Goal: Task Accomplishment & Management: Manage account settings

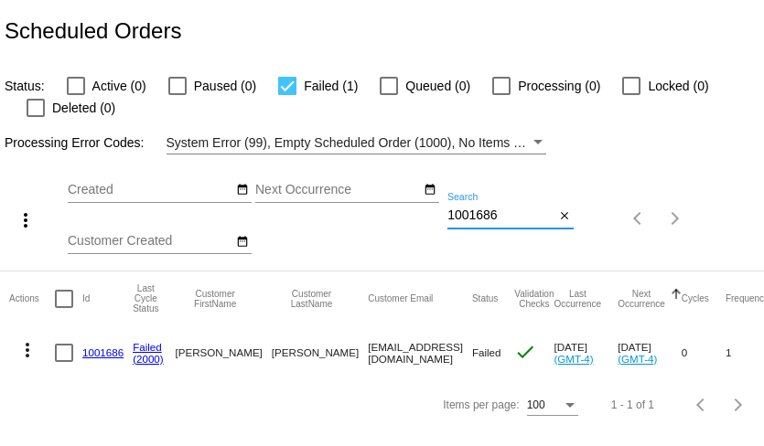
click at [511, 214] on input "1001686" at bounding box center [500, 216] width 107 height 15
paste input "carol.hawkins09@yahoo.com"
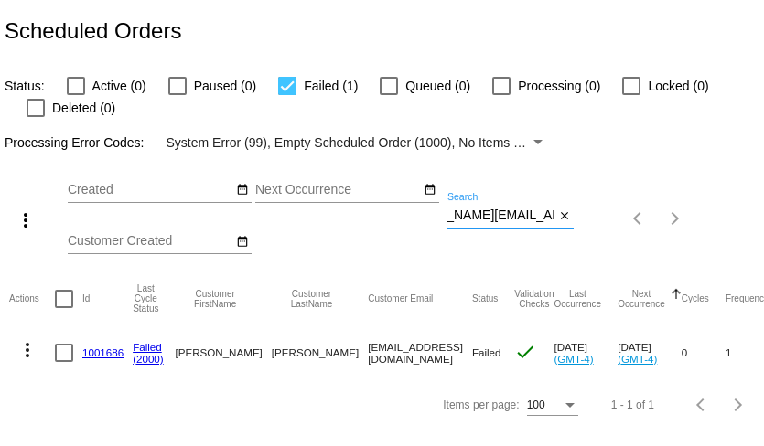
type input "carol.hawkins09@yahoo.com"
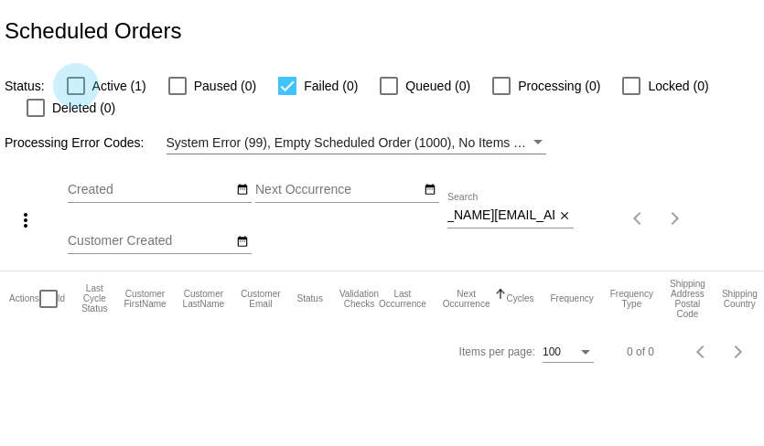
click at [73, 92] on div at bounding box center [76, 86] width 18 height 18
click at [75, 95] on input "Active (1)" at bounding box center [75, 95] width 1 height 1
checkbox input "true"
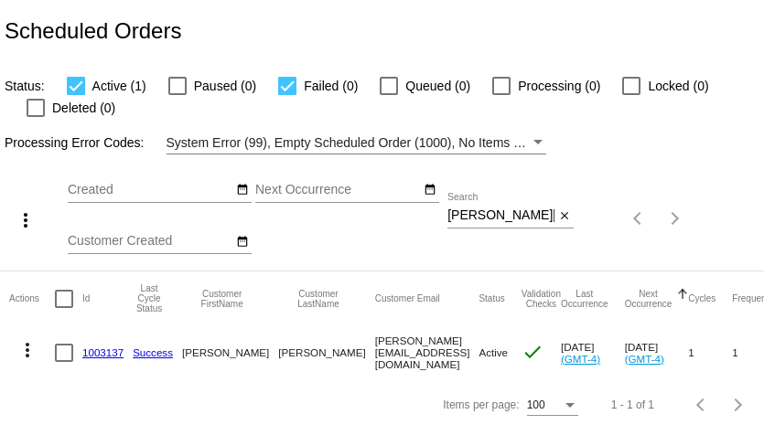
click at [26, 354] on mat-icon "more_vert" at bounding box center [27, 350] width 22 height 22
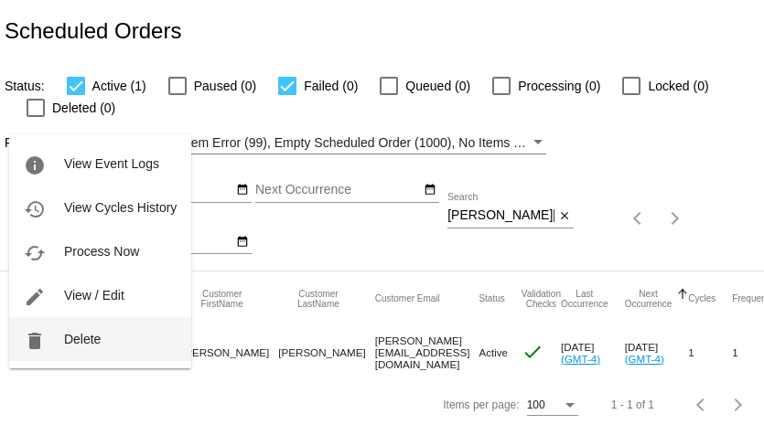
click at [75, 347] on button "delete Delete" at bounding box center [100, 339] width 182 height 44
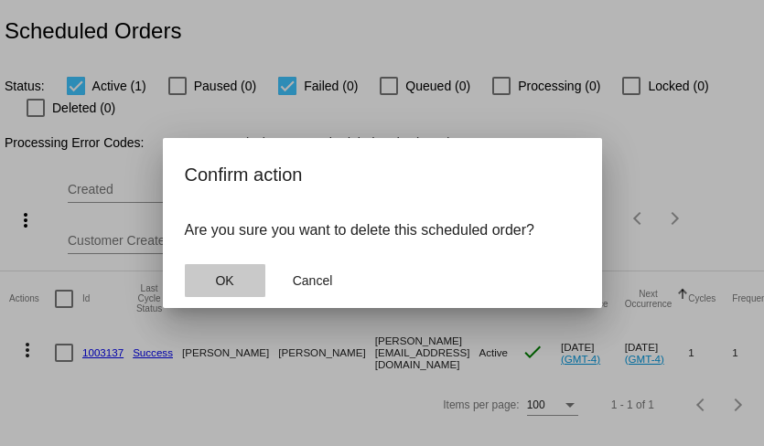
click at [232, 281] on span "OK" at bounding box center [224, 280] width 18 height 15
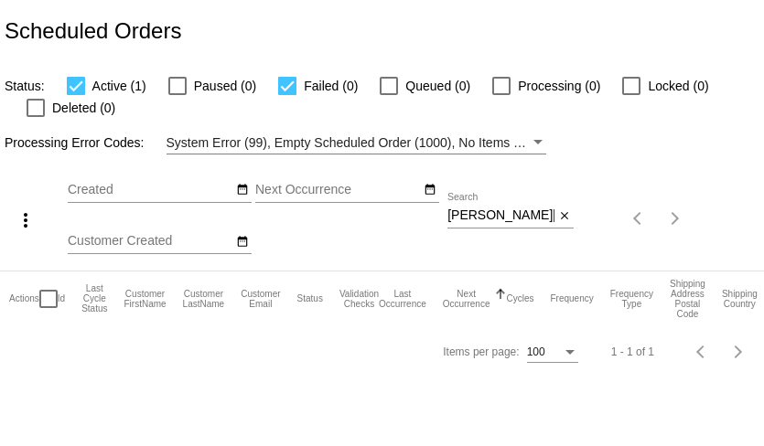
click at [490, 218] on input "[PERSON_NAME][EMAIL_ADDRESS][DOMAIN_NAME]" at bounding box center [500, 216] width 107 height 15
click at [513, 215] on input "carol.hawkins09@yahoo.com" at bounding box center [500, 216] width 107 height 15
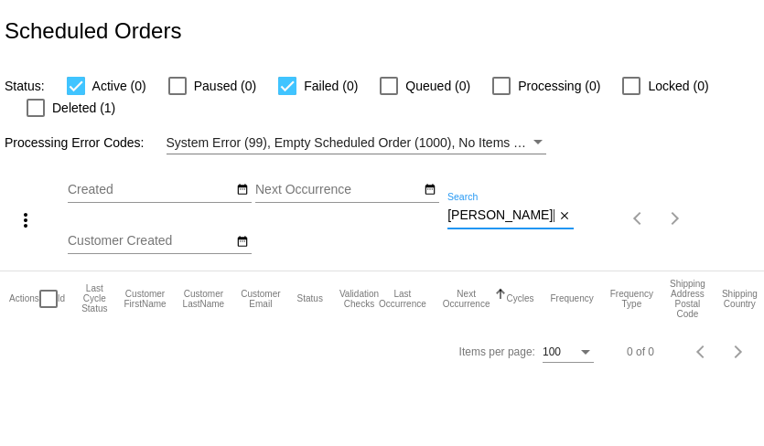
click at [513, 215] on input "carol.hawkins09@yahoo.com" at bounding box center [500, 216] width 107 height 15
paste input "tft2033@gmail"
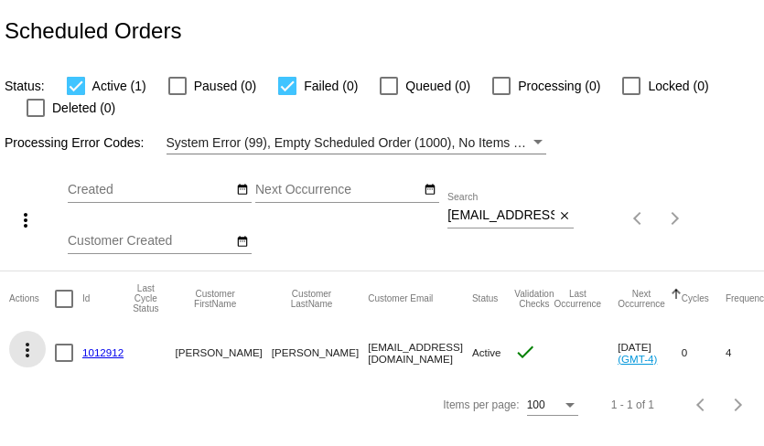
click at [28, 359] on mat-icon "more_vert" at bounding box center [27, 350] width 22 height 22
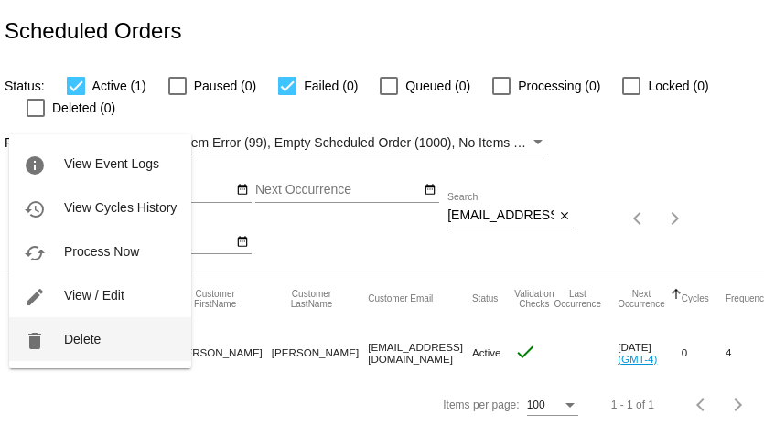
click at [77, 338] on span "Delete" at bounding box center [82, 339] width 37 height 15
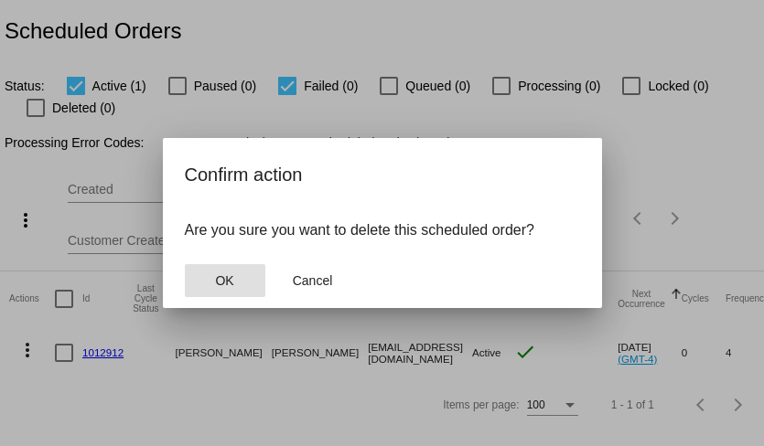
click at [235, 275] on button "OK" at bounding box center [225, 280] width 80 height 33
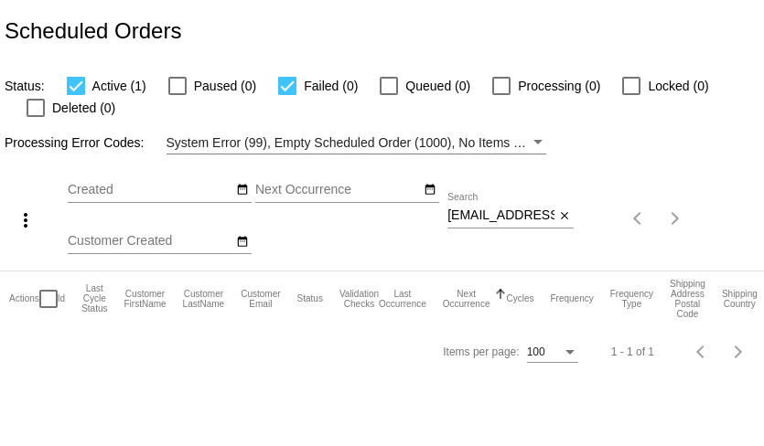
click at [501, 227] on div "tft2033@gmail.com Search" at bounding box center [500, 211] width 107 height 36
click at [501, 216] on input "tft2033@gmail.com" at bounding box center [500, 216] width 107 height 15
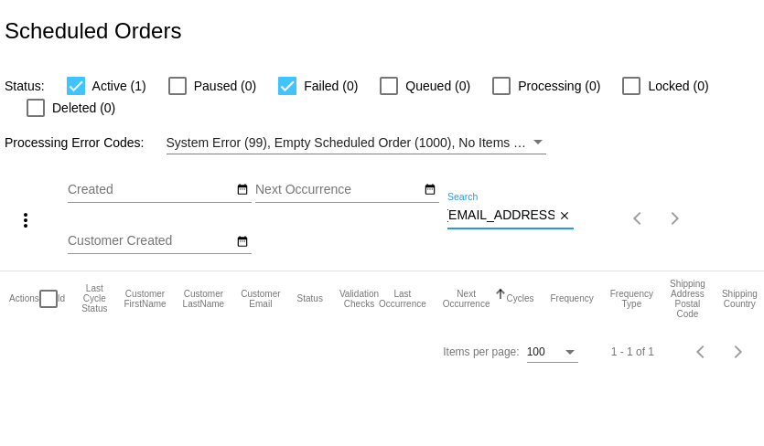
click at [501, 216] on input "tft2033@gmail.com" at bounding box center [500, 216] width 107 height 15
paste input "iou1pj@yahoo"
type input "iou1pj@yahoo.com"
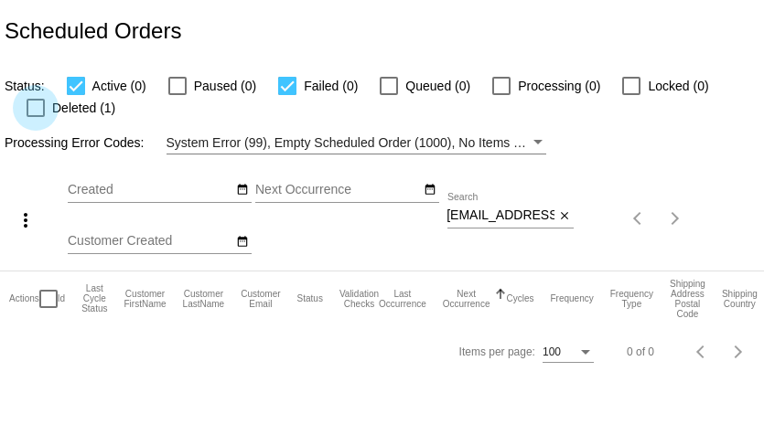
click at [34, 112] on div at bounding box center [36, 108] width 18 height 18
click at [35, 117] on input "Deleted (1)" at bounding box center [35, 117] width 1 height 1
checkbox input "true"
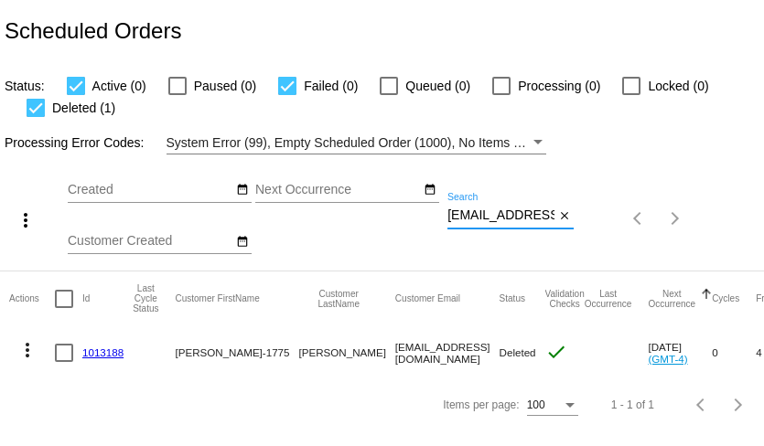
click at [485, 219] on input "iou1pj@yahoo.com" at bounding box center [500, 216] width 107 height 15
paste input "cynthia.basa.morales4@gmail"
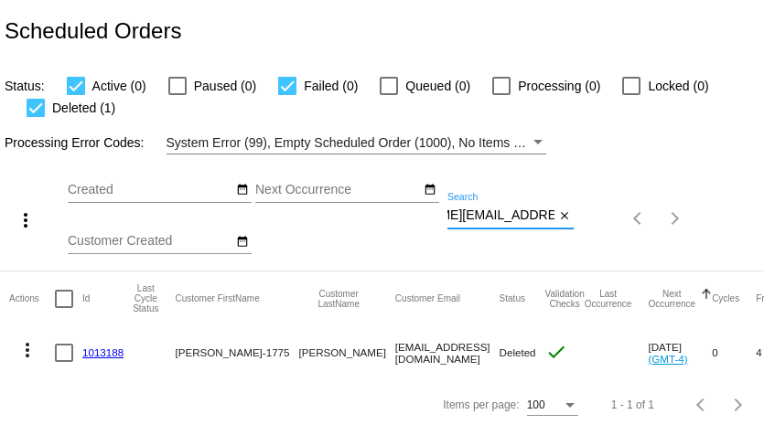
type input "cynthia.basa.morales4@gmail.com"
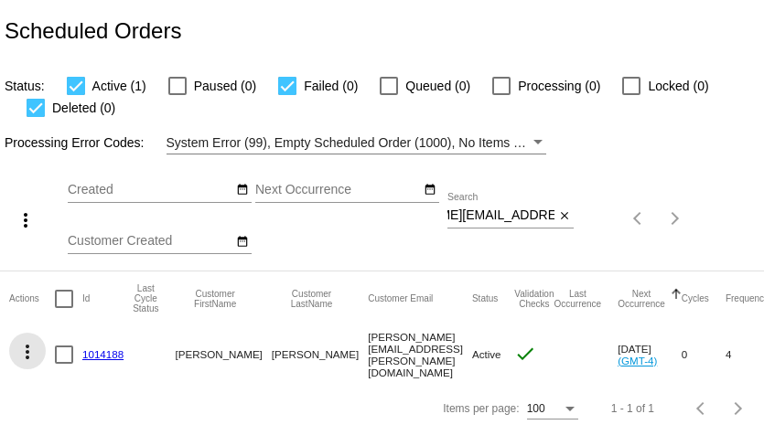
click at [27, 345] on mat-icon "more_vert" at bounding box center [27, 352] width 22 height 22
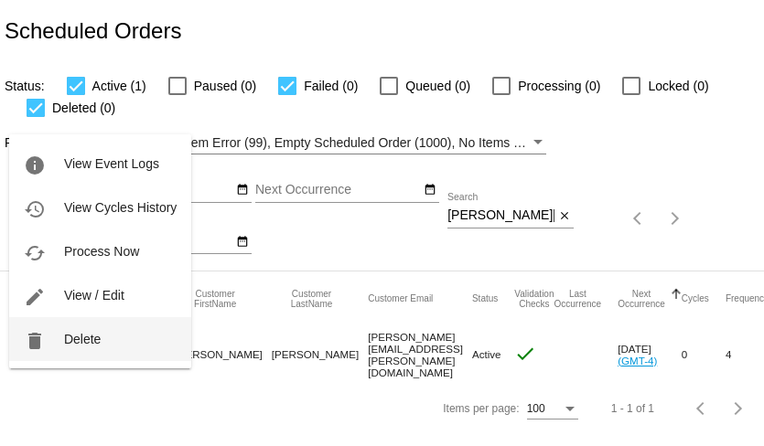
click at [54, 347] on button "delete Delete" at bounding box center [100, 339] width 182 height 44
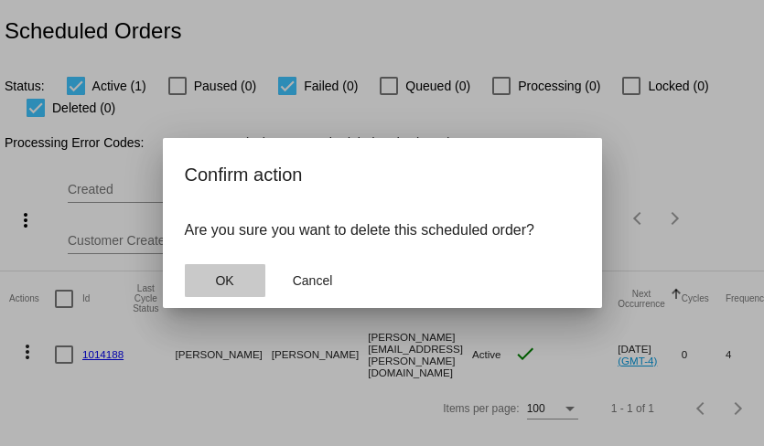
click at [231, 284] on span "OK" at bounding box center [224, 280] width 18 height 15
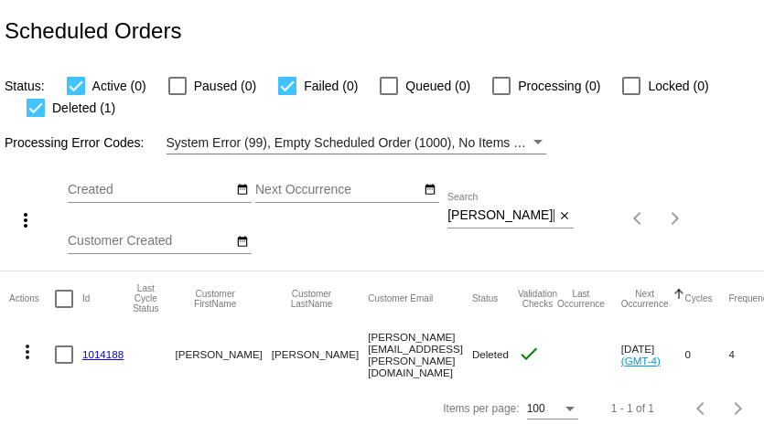
click at [529, 222] on input "cynthia.basa.morales4@gmail.com" at bounding box center [500, 216] width 107 height 15
paste input "janetdeloris38"
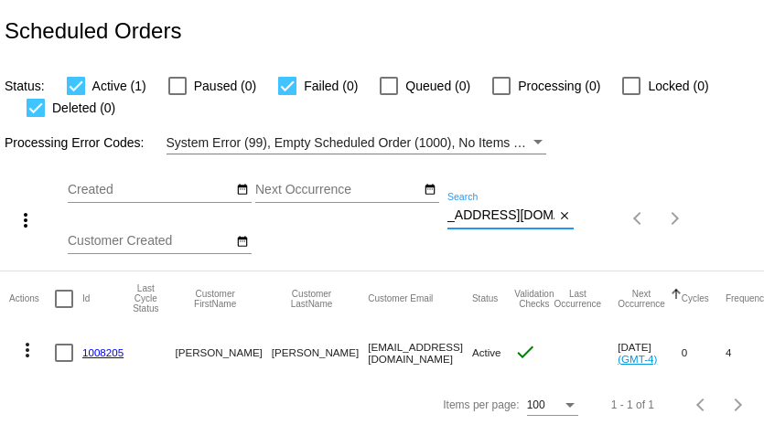
click at [28, 354] on mat-icon "more_vert" at bounding box center [27, 350] width 22 height 22
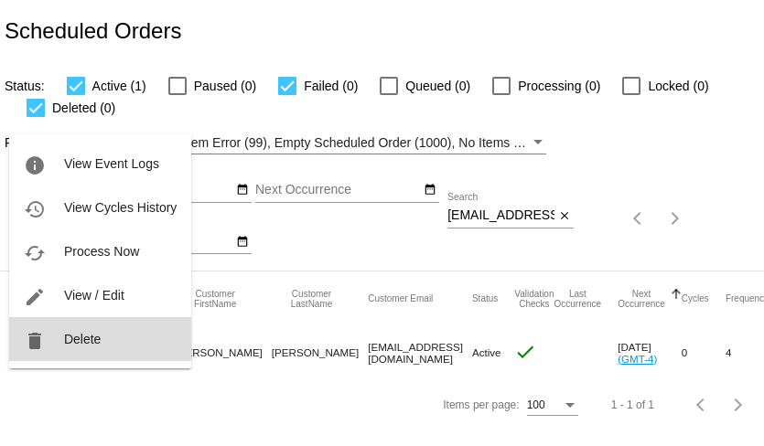
click at [61, 350] on button "delete Delete" at bounding box center [100, 339] width 182 height 44
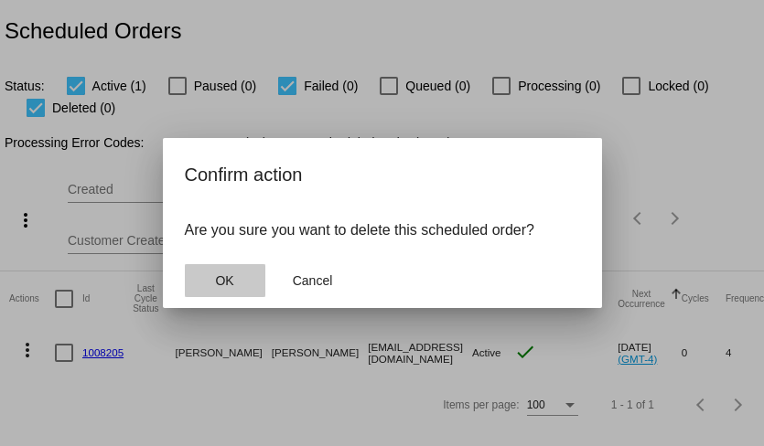
click at [228, 286] on span "OK" at bounding box center [224, 280] width 18 height 15
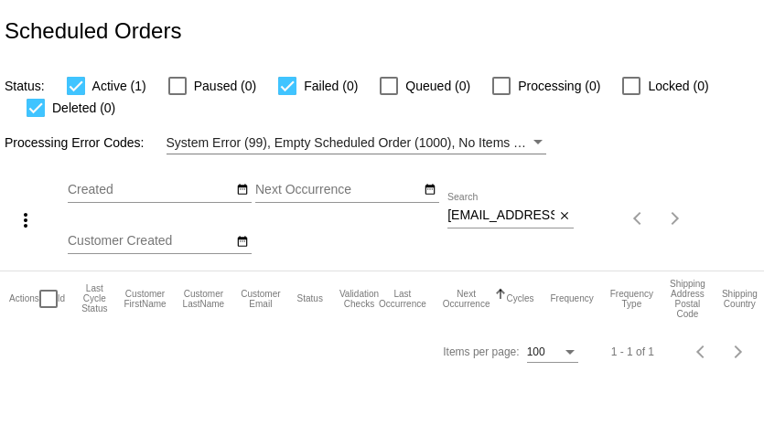
click at [483, 228] on div "janetdeloris38@gmail.com Search" at bounding box center [500, 211] width 107 height 36
click at [492, 214] on input "janetdeloris38@gmail.com" at bounding box center [500, 216] width 107 height 15
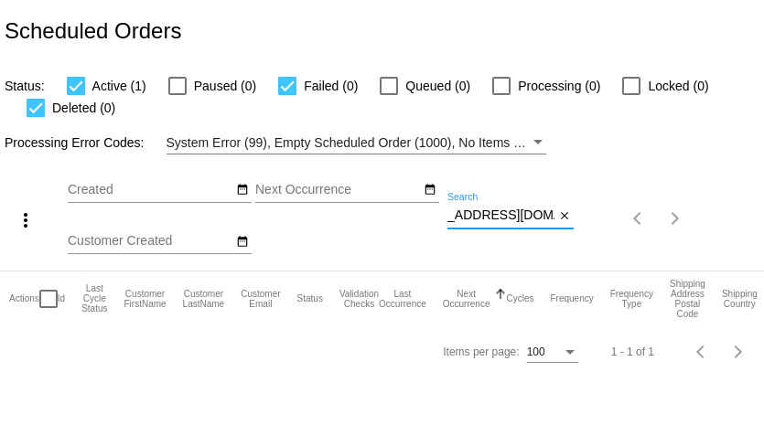
click at [492, 214] on input "janetdeloris38@gmail.com" at bounding box center [500, 216] width 107 height 15
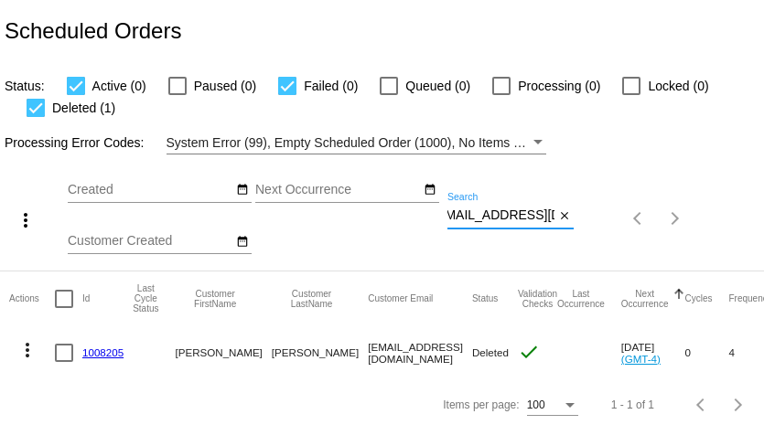
scroll to position [0, 0]
click at [477, 212] on input "janetdeloris38@gmail.com" at bounding box center [500, 216] width 107 height 15
paste input "scottbritt"
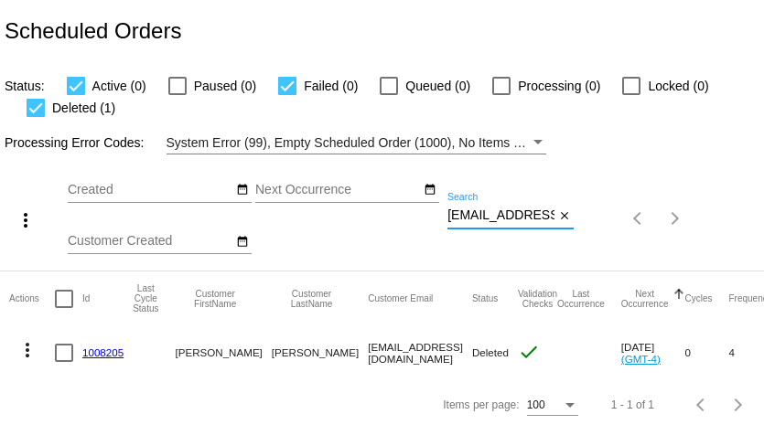
scroll to position [0, 16]
click at [27, 354] on mat-icon "more_vert" at bounding box center [27, 350] width 22 height 22
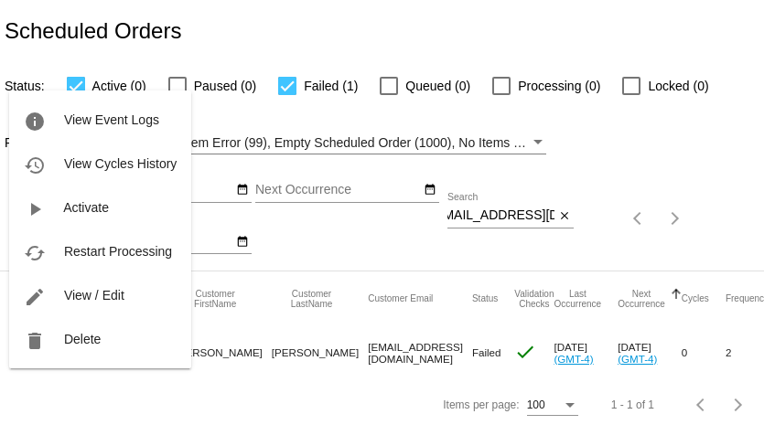
scroll to position [0, 0]
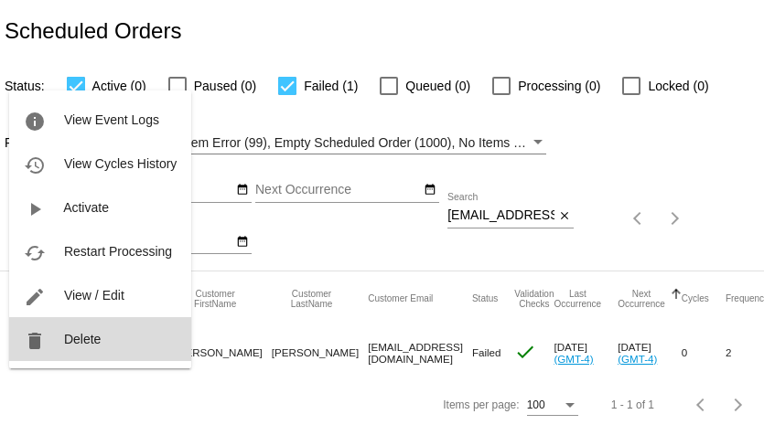
click at [62, 340] on button "delete Delete" at bounding box center [100, 339] width 182 height 44
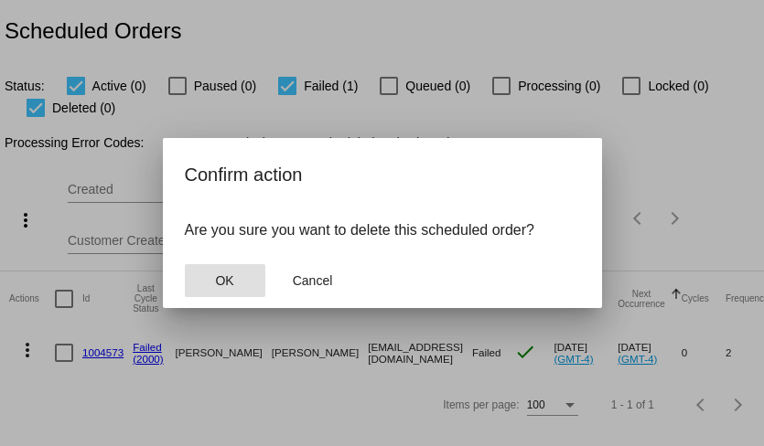
click at [196, 292] on button "OK" at bounding box center [225, 280] width 80 height 33
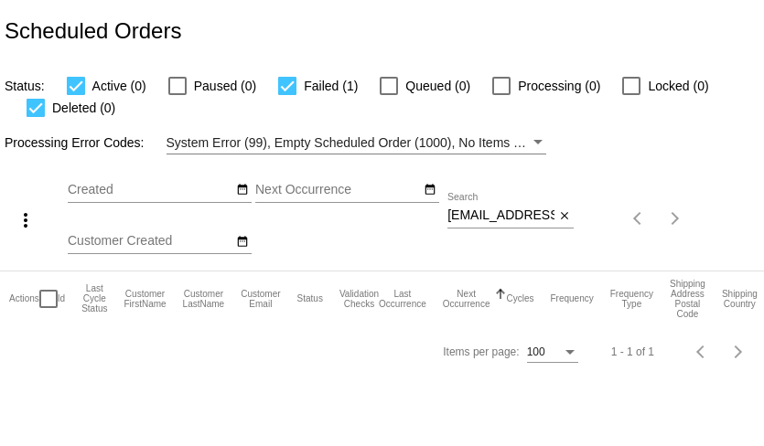
click at [481, 221] on input "jscottbritt@gmail.com" at bounding box center [500, 216] width 107 height 15
paste input "mayarose956"
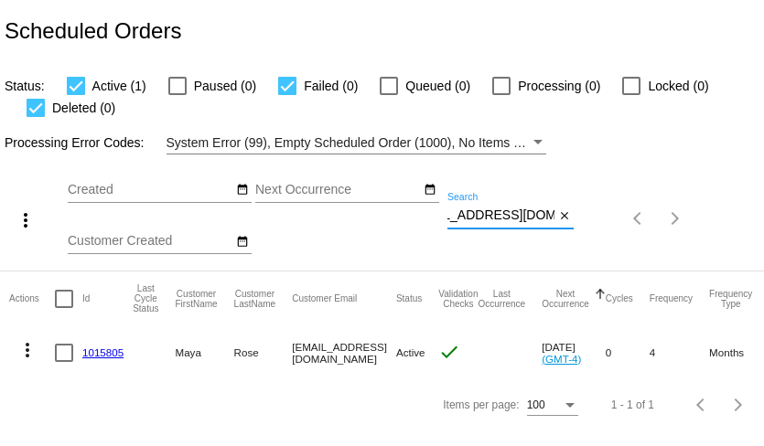
click at [27, 353] on mat-icon "more_vert" at bounding box center [27, 350] width 22 height 22
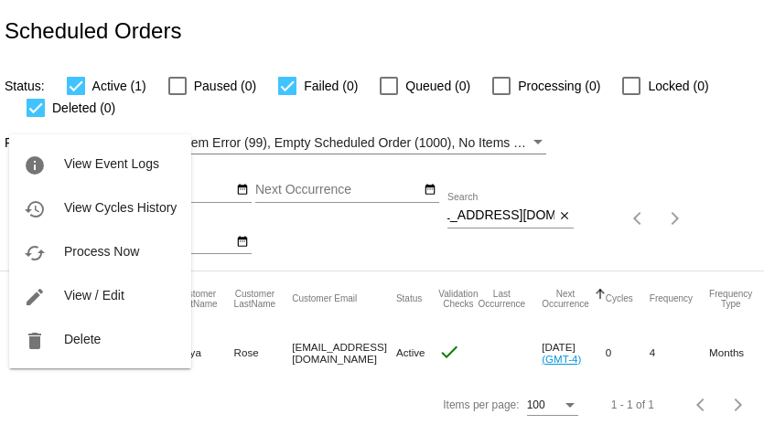
scroll to position [0, 0]
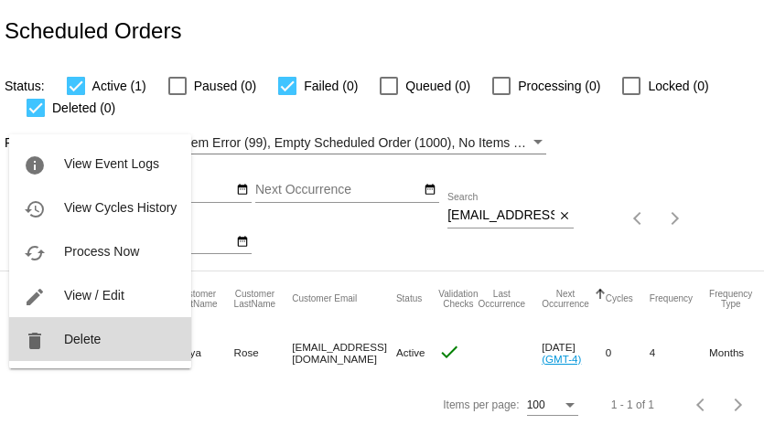
click at [64, 354] on button "delete Delete" at bounding box center [100, 339] width 182 height 44
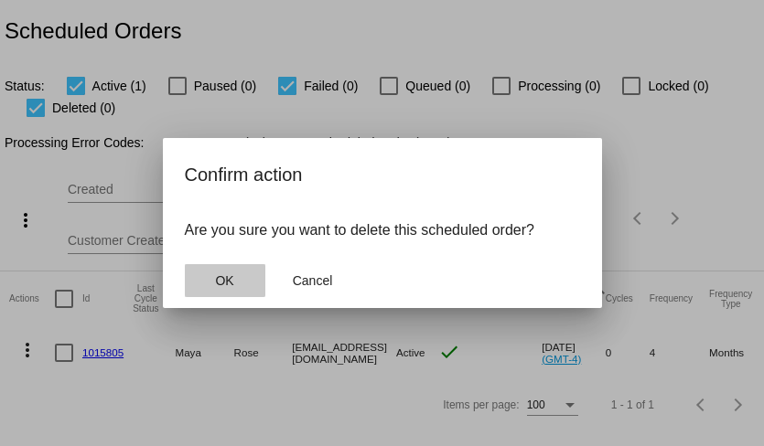
click at [222, 281] on span "OK" at bounding box center [224, 280] width 18 height 15
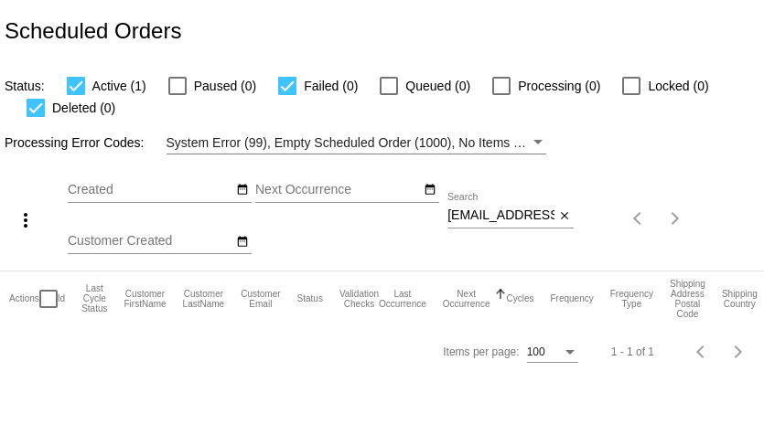
click at [488, 215] on input "mayarose956@gmail.com" at bounding box center [500, 216] width 107 height 15
paste input "ruher43"
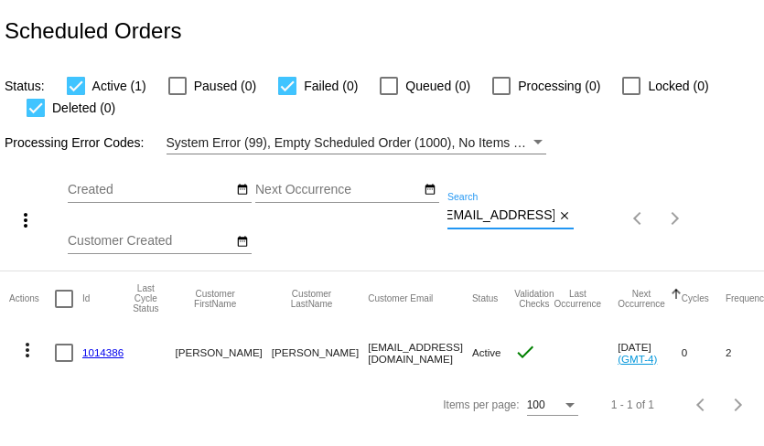
click at [25, 352] on mat-icon "more_vert" at bounding box center [27, 350] width 22 height 22
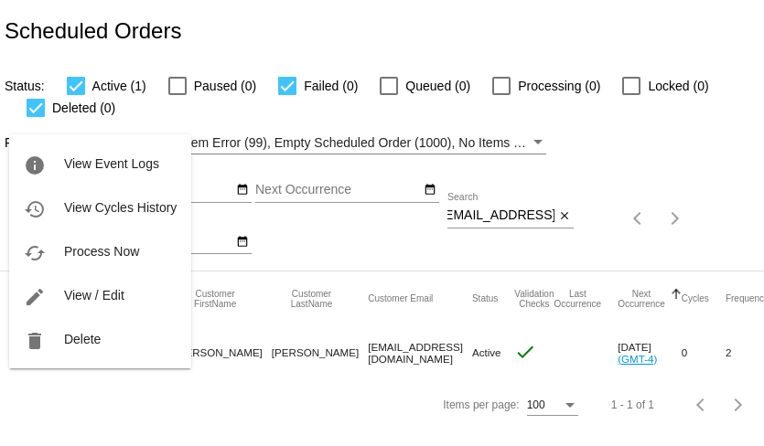
scroll to position [0, 0]
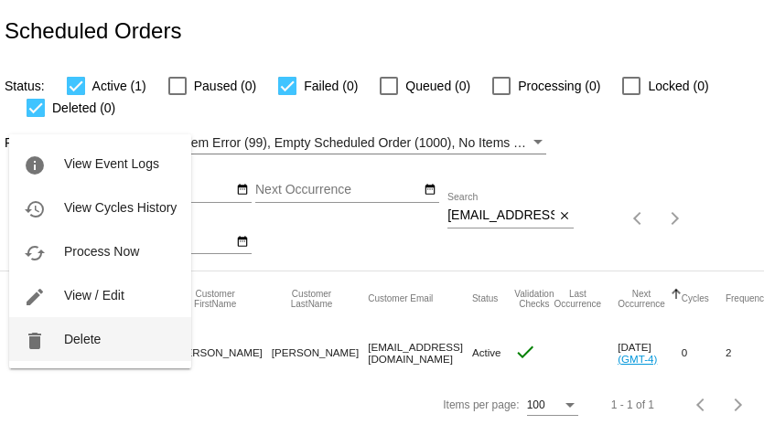
click at [67, 349] on button "delete Delete" at bounding box center [100, 339] width 182 height 44
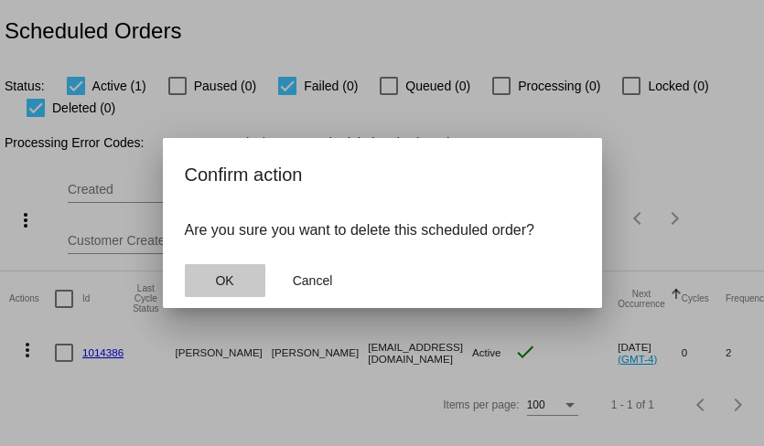
click at [221, 278] on span "OK" at bounding box center [224, 280] width 18 height 15
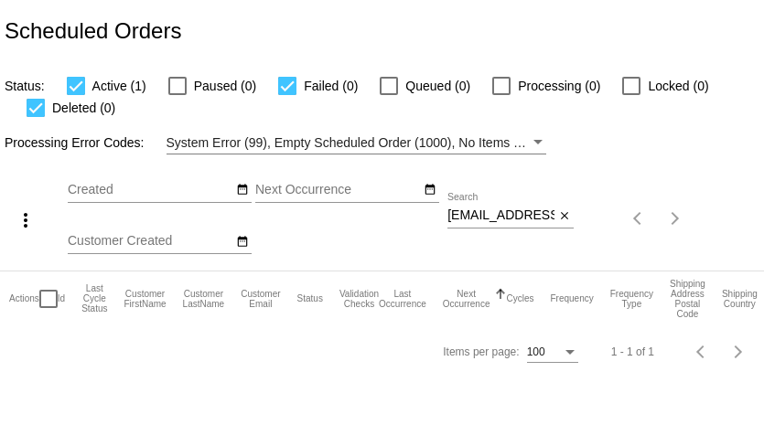
click at [470, 214] on input "ruher43@gmail.com" at bounding box center [500, 216] width 107 height 15
paste input "Joann.loy11"
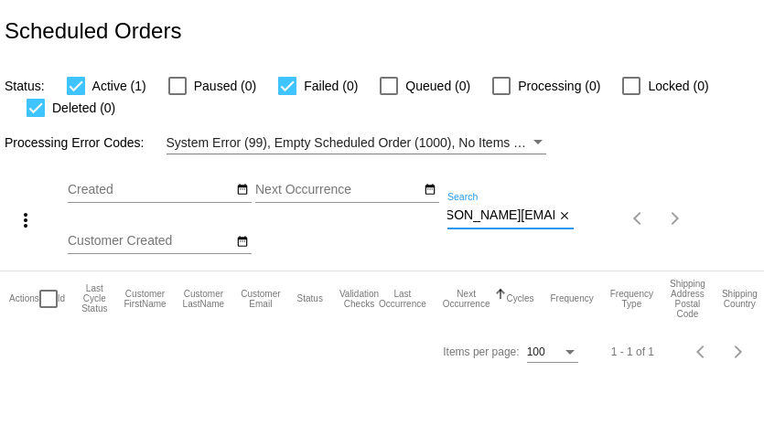
type input "Joann.loy11@gmail.com"
click at [473, 218] on input "[PERSON_NAME][EMAIL_ADDRESS][DOMAIN_NAME]" at bounding box center [500, 216] width 107 height 15
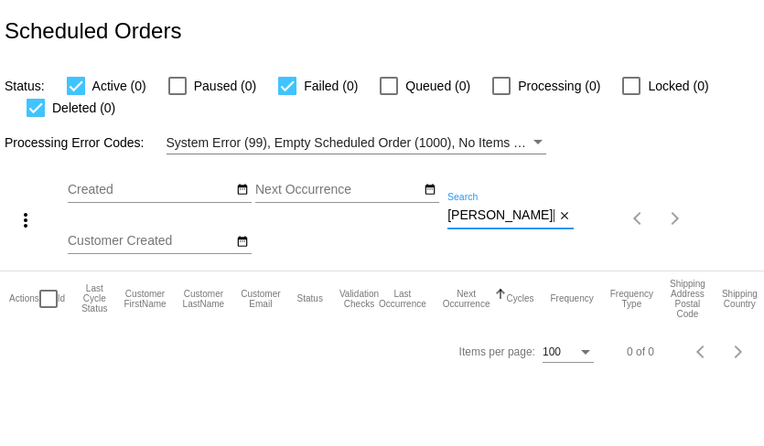
paste input "[EMAIL_ADDRESS][DOMAIN_NAME]"
type input "[EMAIL_ADDRESS][DOMAIN_NAME]"
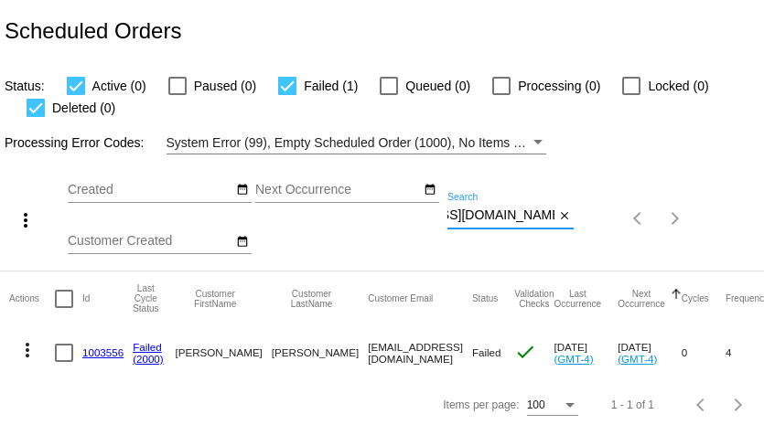
click at [27, 355] on mat-icon "more_vert" at bounding box center [27, 350] width 22 height 22
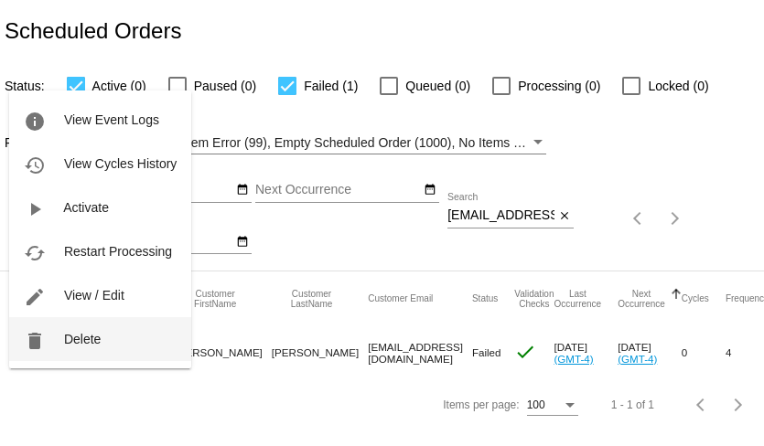
click at [72, 348] on button "delete Delete" at bounding box center [100, 339] width 182 height 44
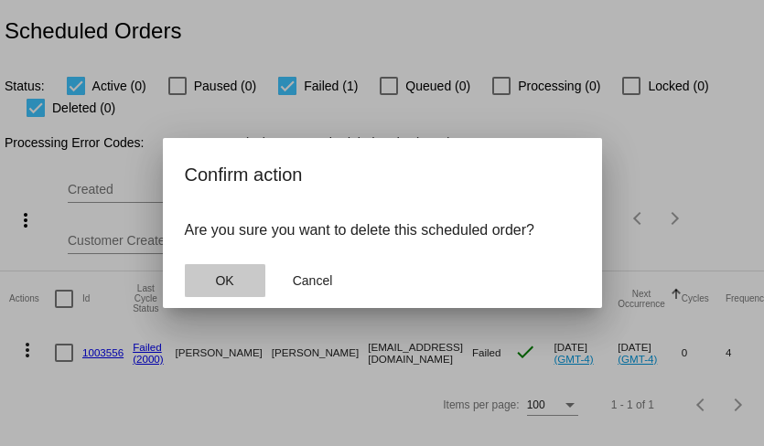
click at [192, 283] on button "OK" at bounding box center [225, 280] width 80 height 33
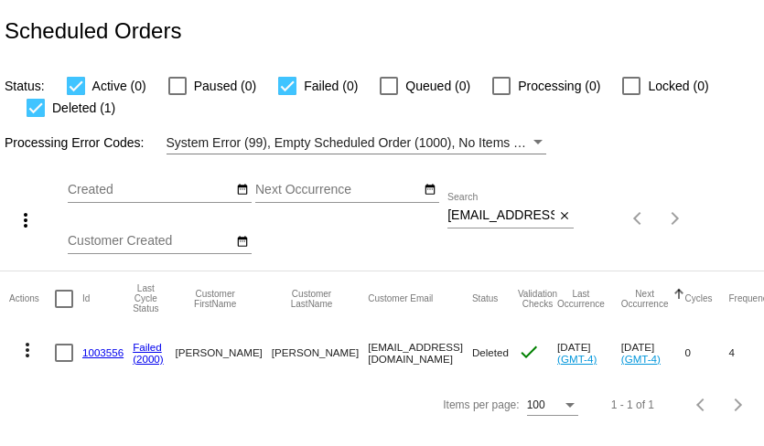
click at [505, 216] on input "hh0469297@students.mclennan.edu" at bounding box center [500, 216] width 107 height 15
paste input "ebonyme1@icloud.com"
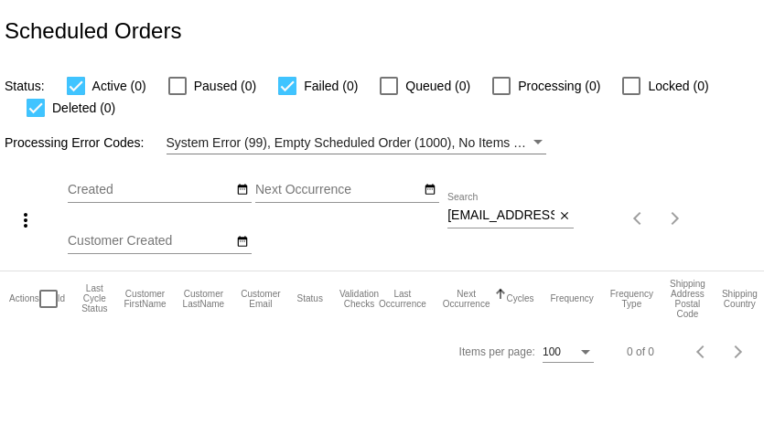
click at [506, 218] on input "ebonyme1@icloud.com" at bounding box center [500, 216] width 107 height 15
paste input "ssenceofar@aol"
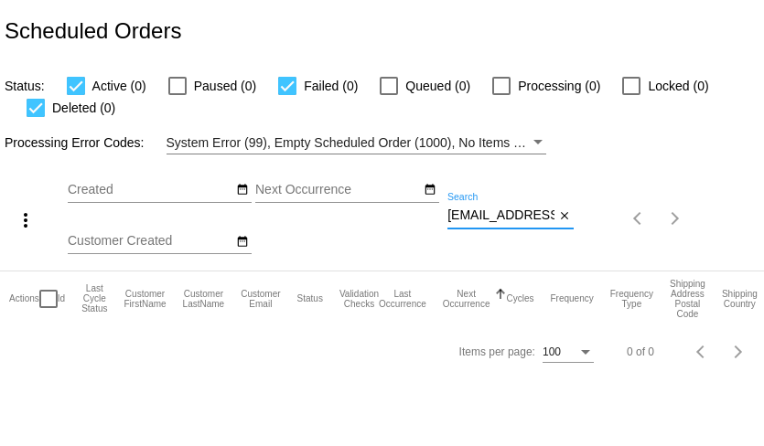
scroll to position [0, 18]
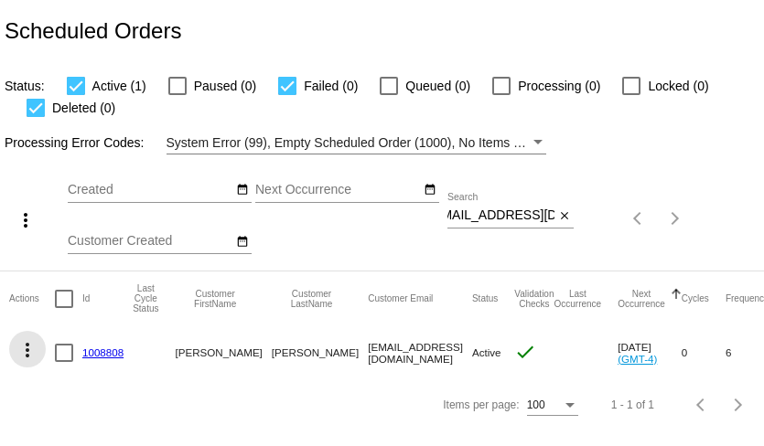
click at [27, 352] on mat-icon "more_vert" at bounding box center [27, 350] width 22 height 22
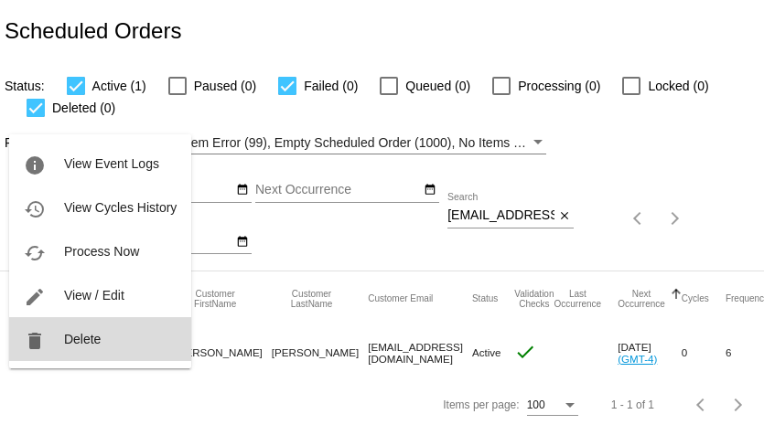
click at [59, 341] on button "delete Delete" at bounding box center [100, 339] width 182 height 44
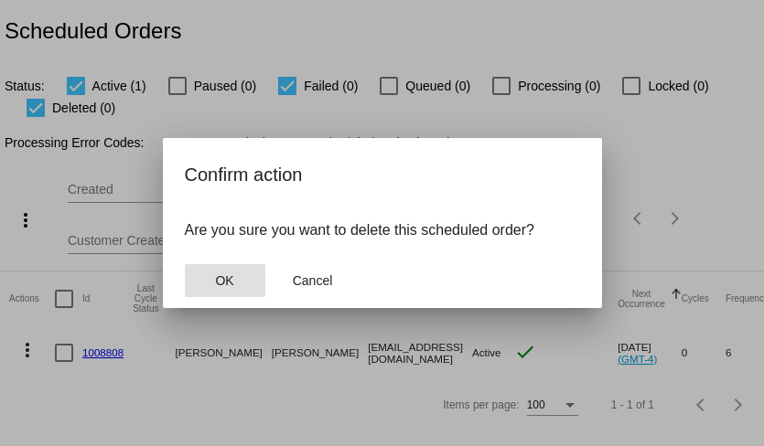
click at [207, 280] on button "OK" at bounding box center [225, 280] width 80 height 33
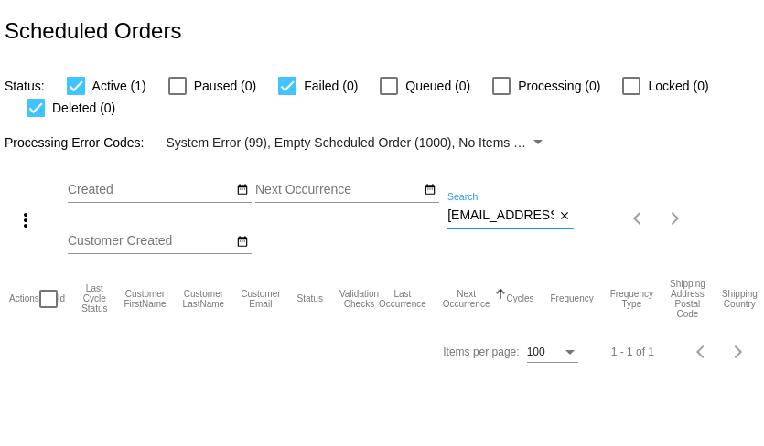
click at [503, 223] on input "essenceofar@aol.com" at bounding box center [500, 216] width 107 height 15
paste input "squreshi099@gmai"
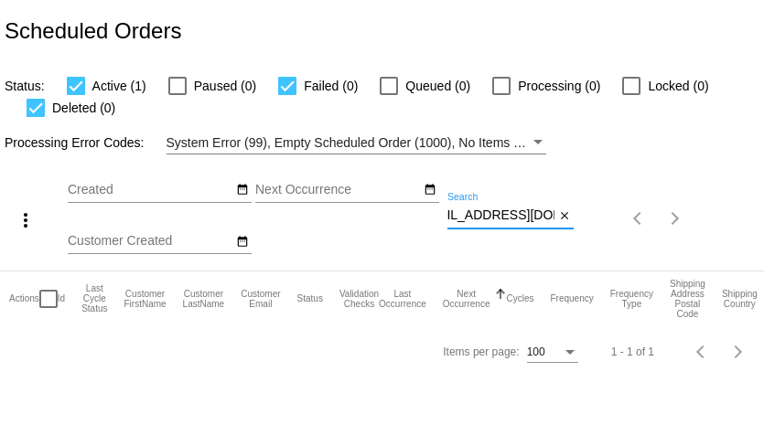
type input "[EMAIL_ADDRESS][DOMAIN_NAME]"
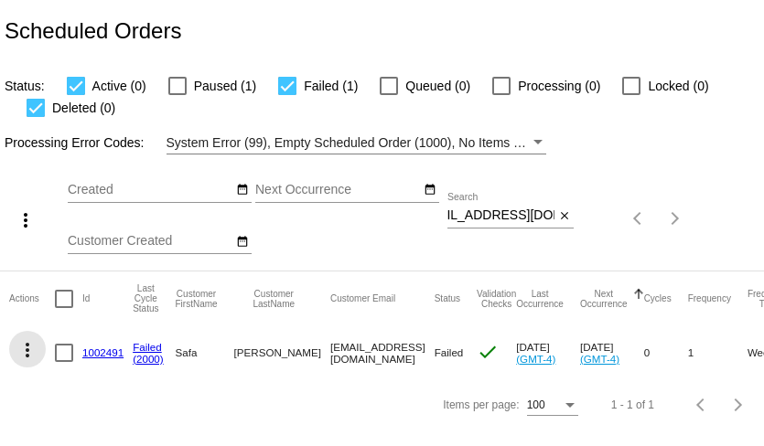
scroll to position [0, 0]
click at [25, 354] on mat-icon "more_vert" at bounding box center [27, 350] width 22 height 22
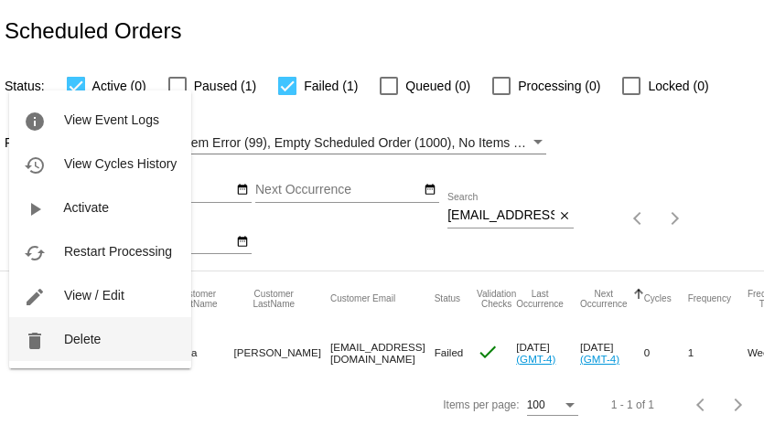
click at [64, 340] on span "Delete" at bounding box center [82, 339] width 37 height 15
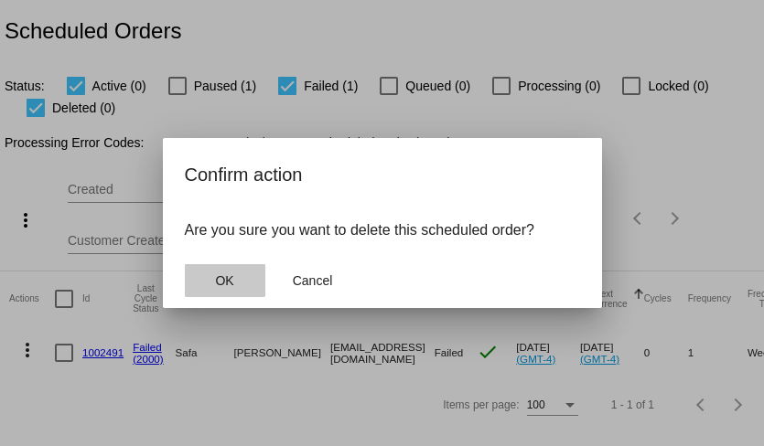
click at [200, 276] on button "OK" at bounding box center [225, 280] width 80 height 33
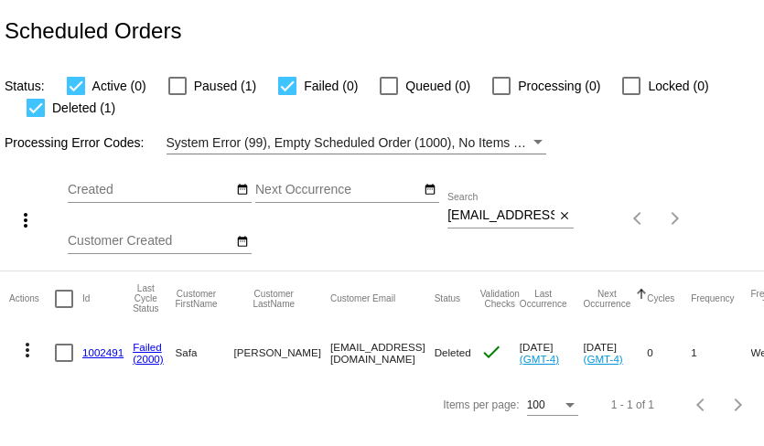
click at [500, 213] on input "[EMAIL_ADDRESS][DOMAIN_NAME]" at bounding box center [500, 216] width 107 height 15
paste input "charjeanne"
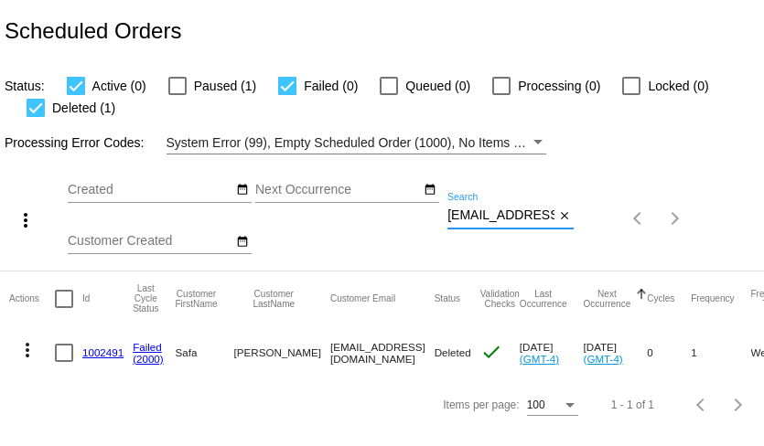
scroll to position [0, 25]
type input "[EMAIL_ADDRESS][DOMAIN_NAME]"
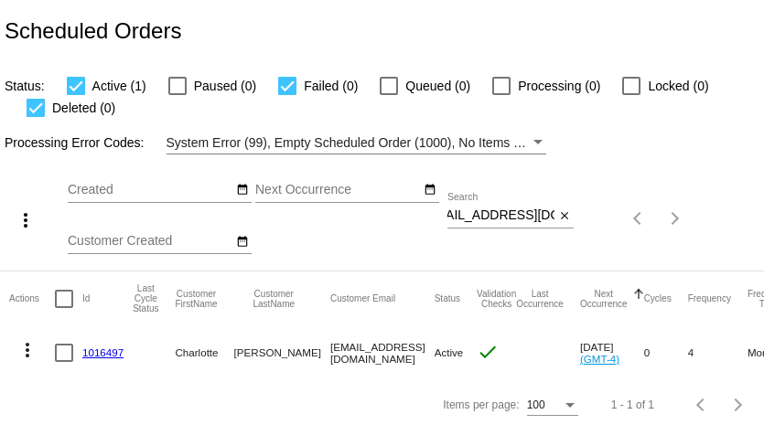
click at [107, 354] on link "1016497" at bounding box center [102, 353] width 41 height 12
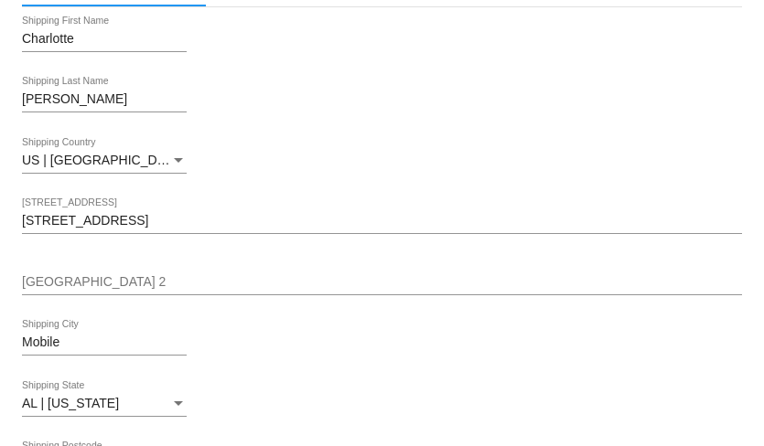
scroll to position [399, 0]
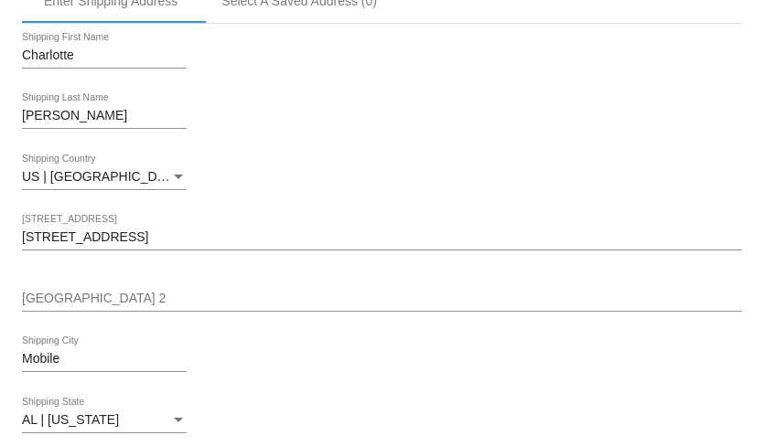
click at [93, 245] on input "[STREET_ADDRESS]" at bounding box center [382, 238] width 720 height 15
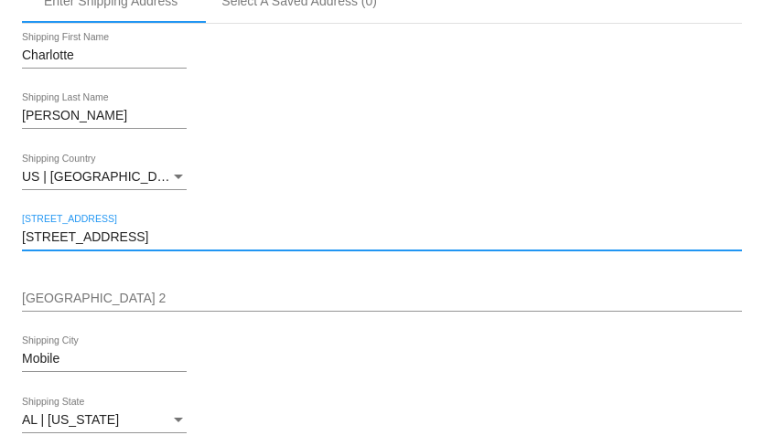
click at [93, 245] on input "[STREET_ADDRESS]" at bounding box center [382, 238] width 720 height 15
paste input "[EMAIL_ADDRESS][DOMAIN_NAME]"
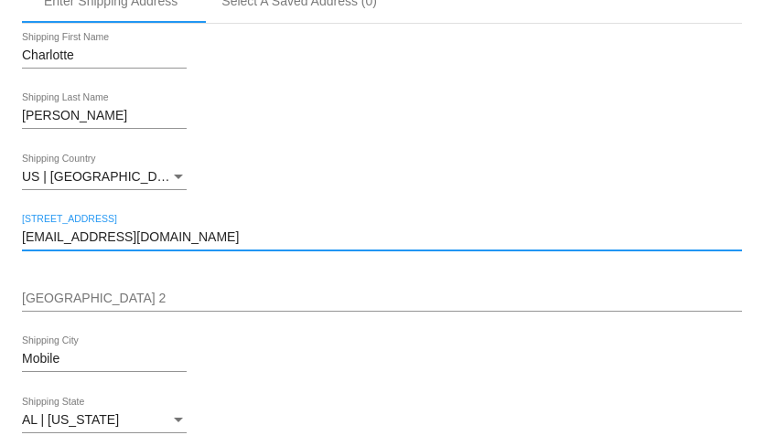
click at [126, 243] on input "[EMAIL_ADDRESS][DOMAIN_NAME]" at bounding box center [382, 238] width 720 height 15
paste input "[STREET_ADDRESS]"
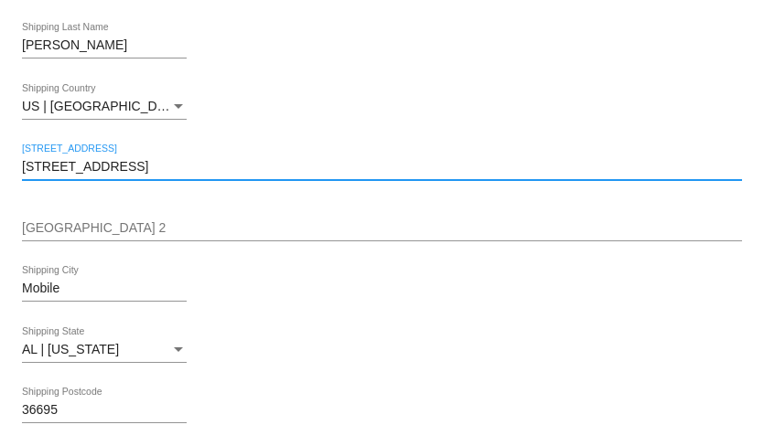
scroll to position [490, 0]
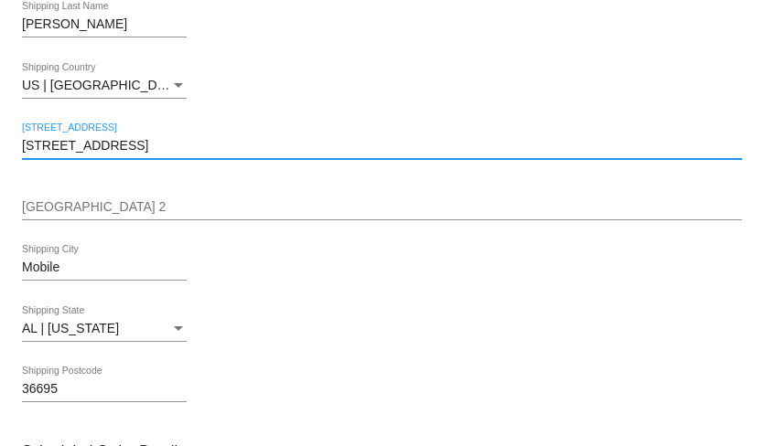
drag, startPoint x: 184, startPoint y: 147, endPoint x: 324, endPoint y: 169, distance: 141.7
click at [324, 169] on div "[STREET_ADDRESS]" at bounding box center [382, 149] width 720 height 52
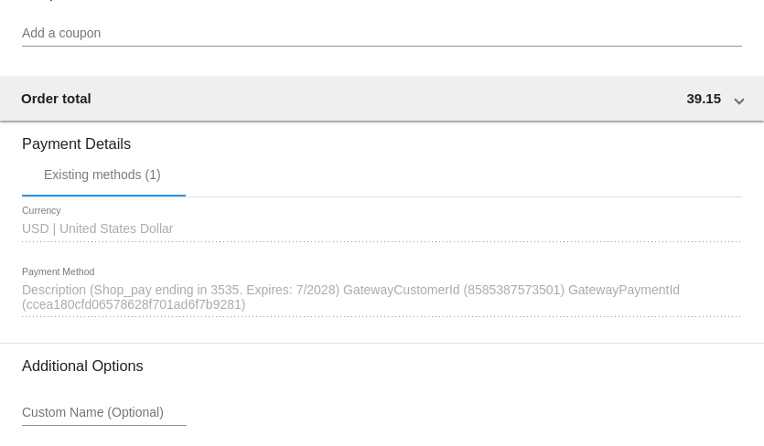
scroll to position [1699, 0]
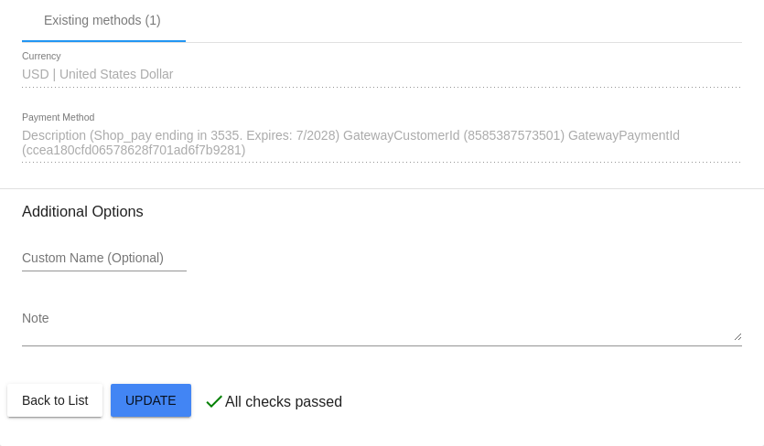
type input "[STREET_ADDRESS],"
